Goal: Find specific page/section: Find specific page/section

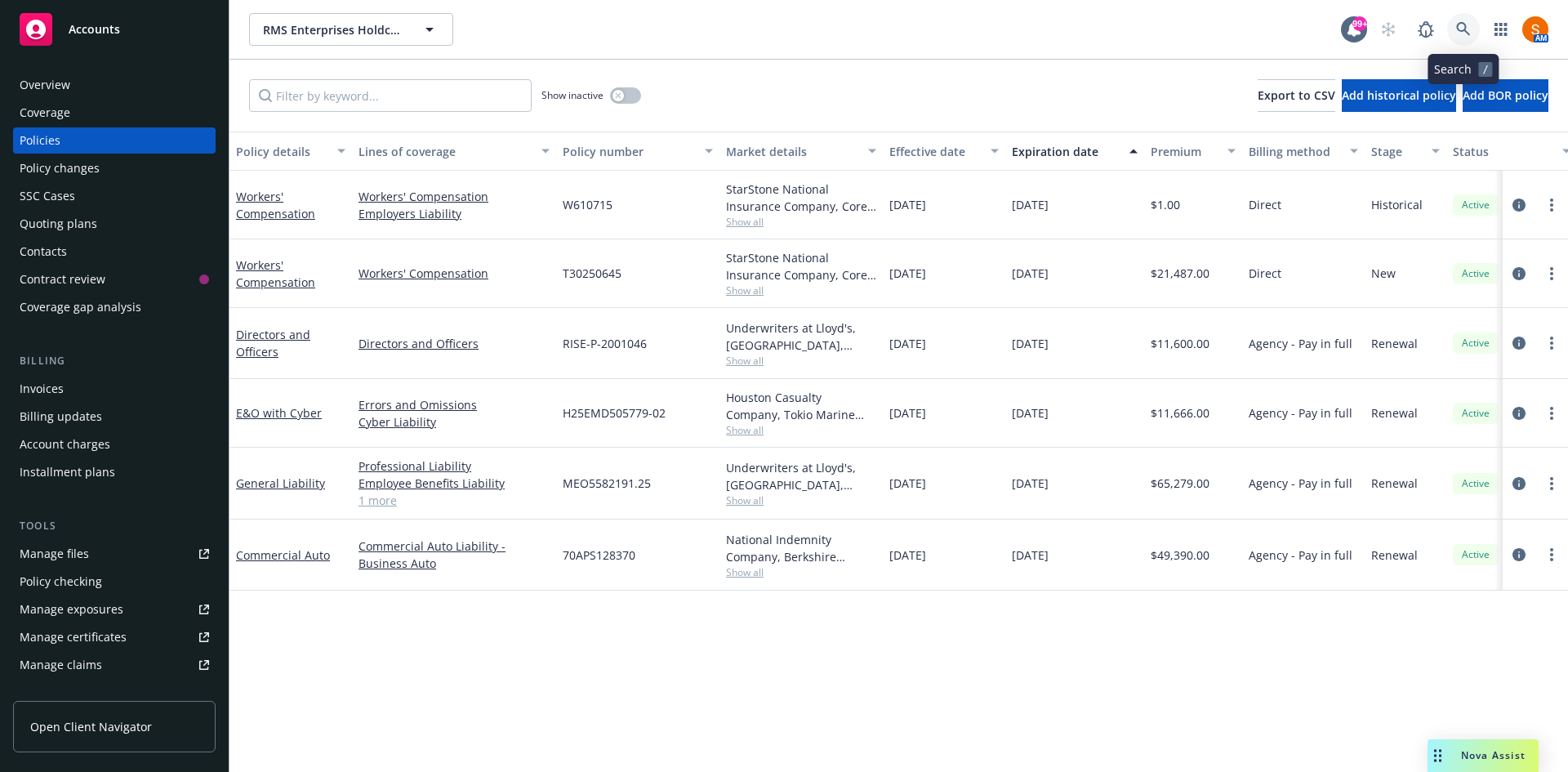
click at [1464, 33] on icon at bounding box center [1463, 28] width 15 height 15
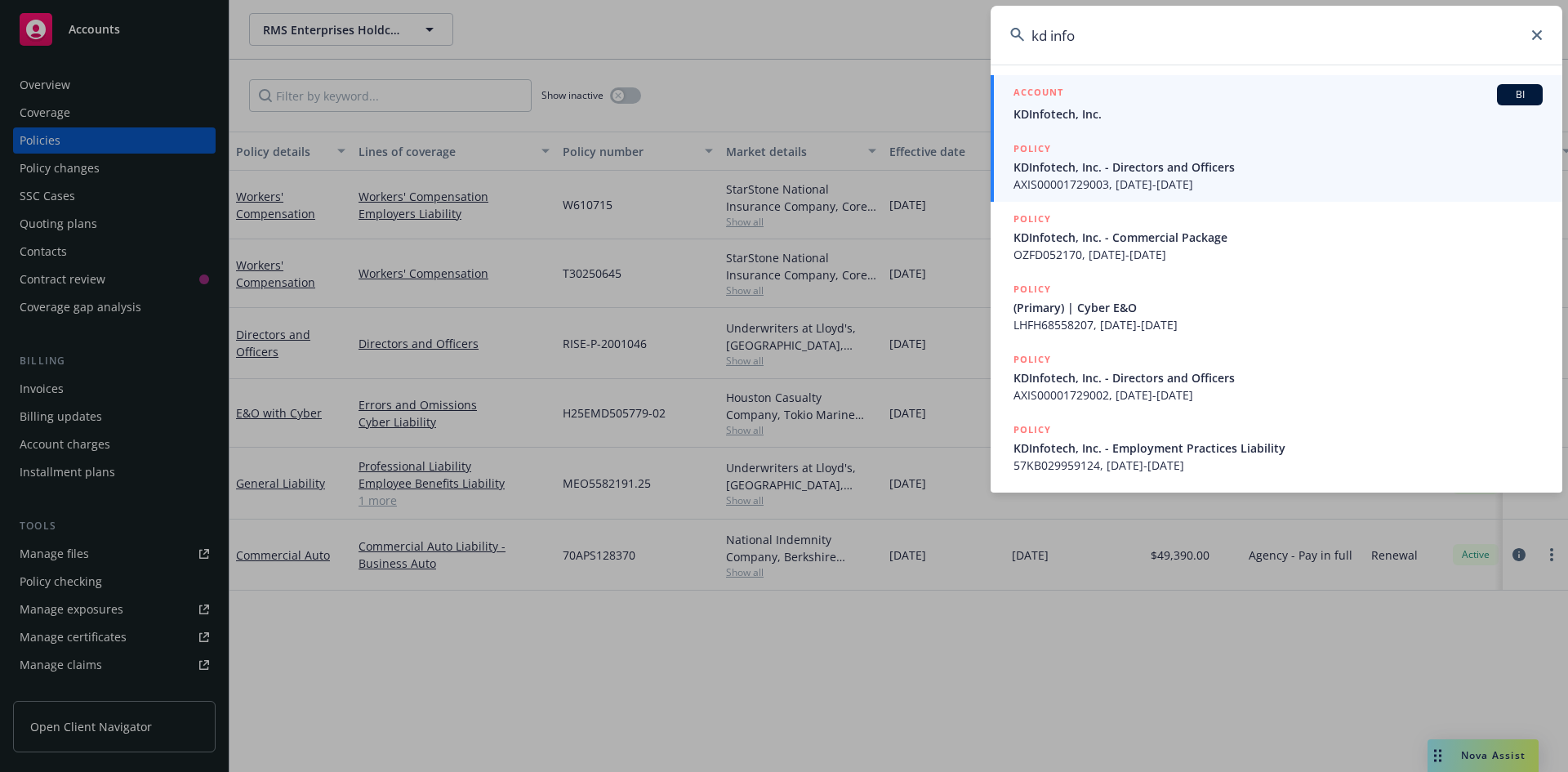
type input "kd info"
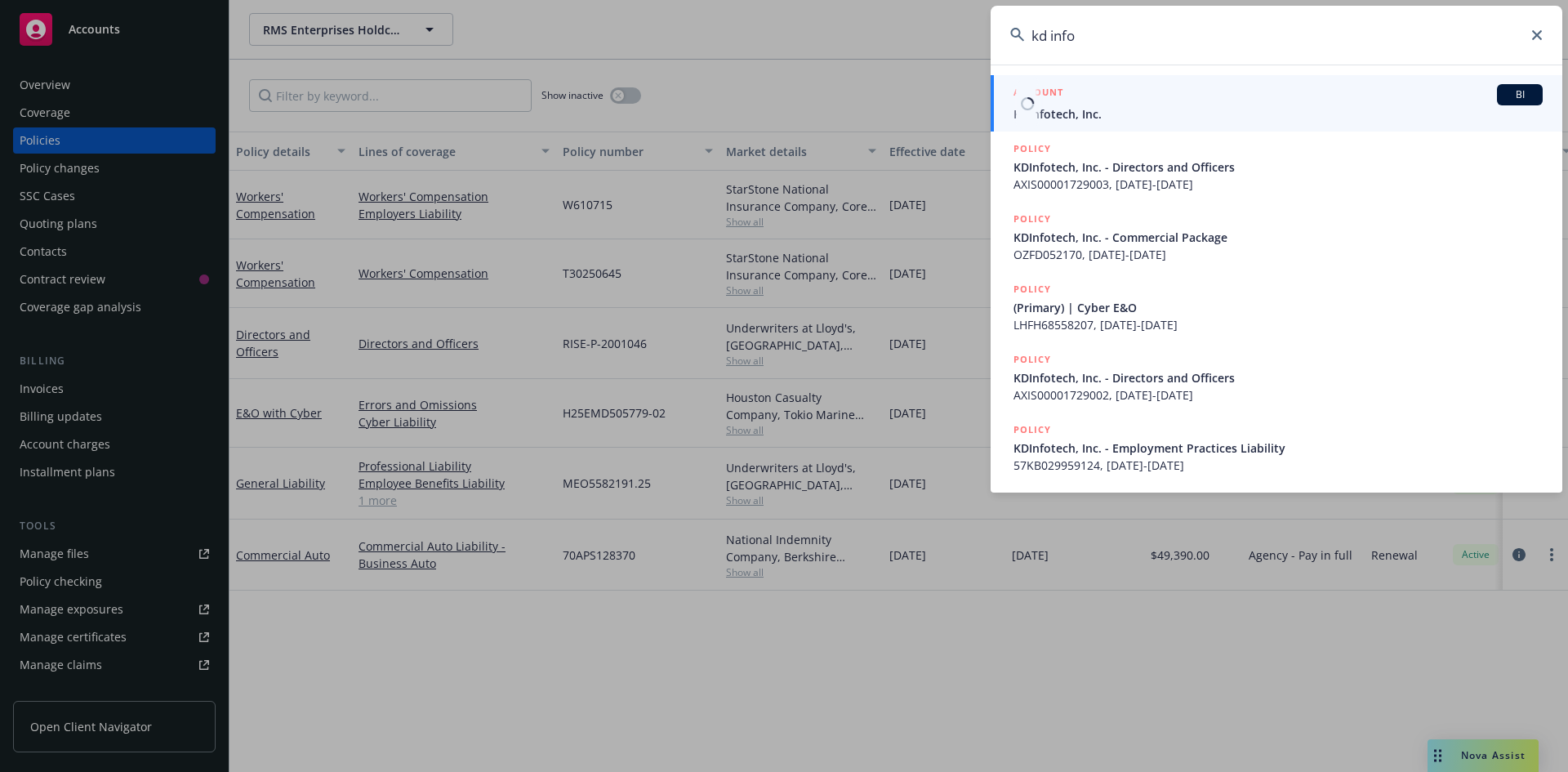
click at [1110, 124] on link "ACCOUNT BI KDInfotech, Inc." at bounding box center [1276, 102] width 572 height 56
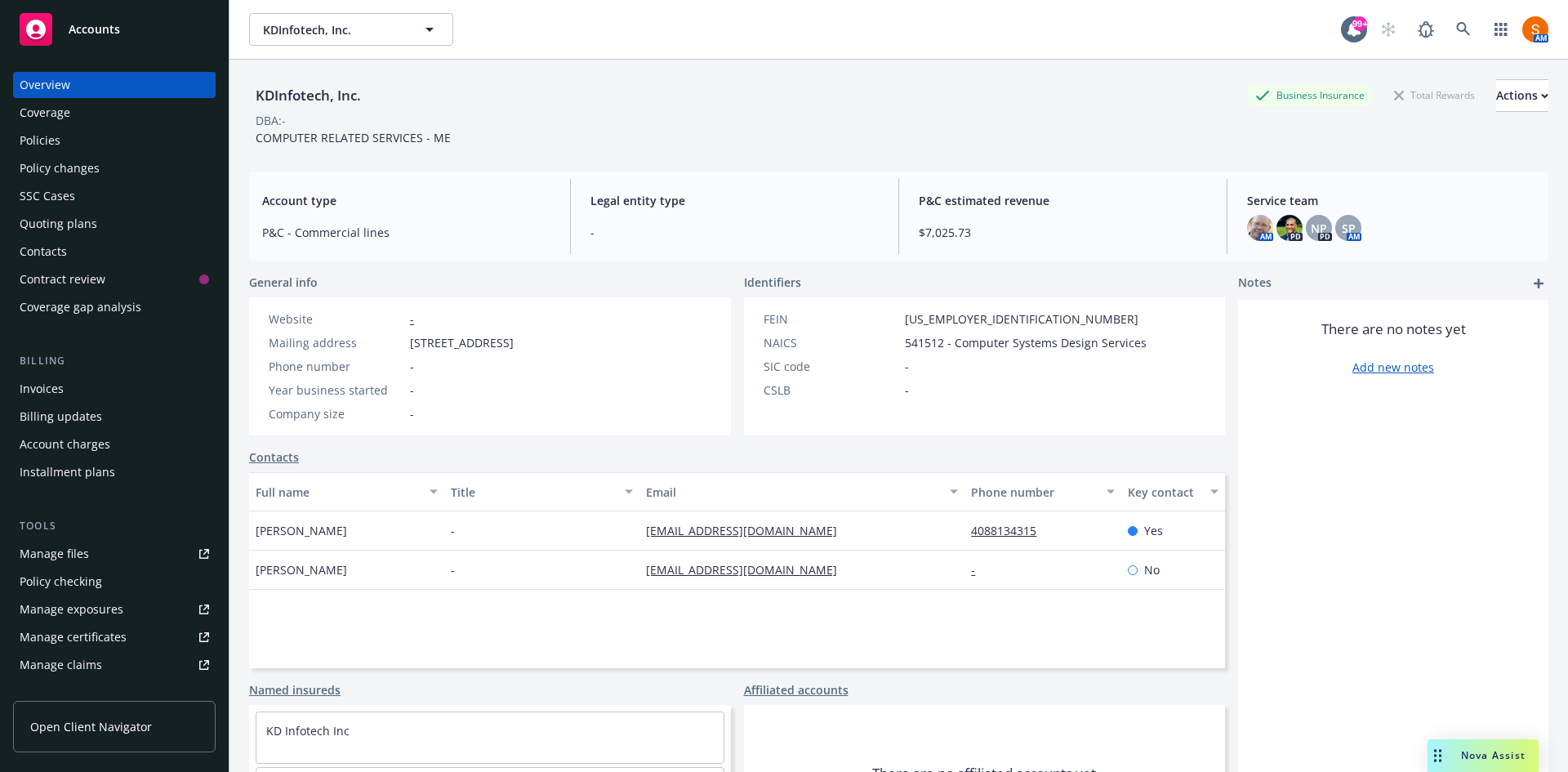
click at [64, 134] on div "Policies" at bounding box center [114, 140] width 190 height 27
